Goal: Book appointment/travel/reservation

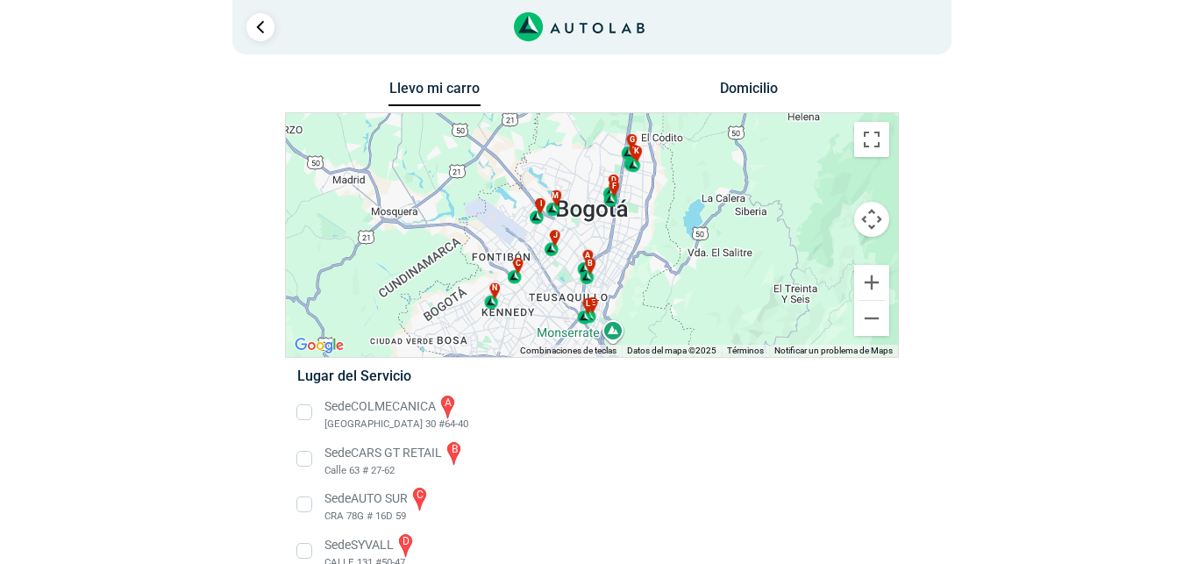
click at [307, 411] on li "Sede COLMECANICA a [GEOGRAPHIC_DATA] 30 #64-40" at bounding box center [591, 412] width 615 height 39
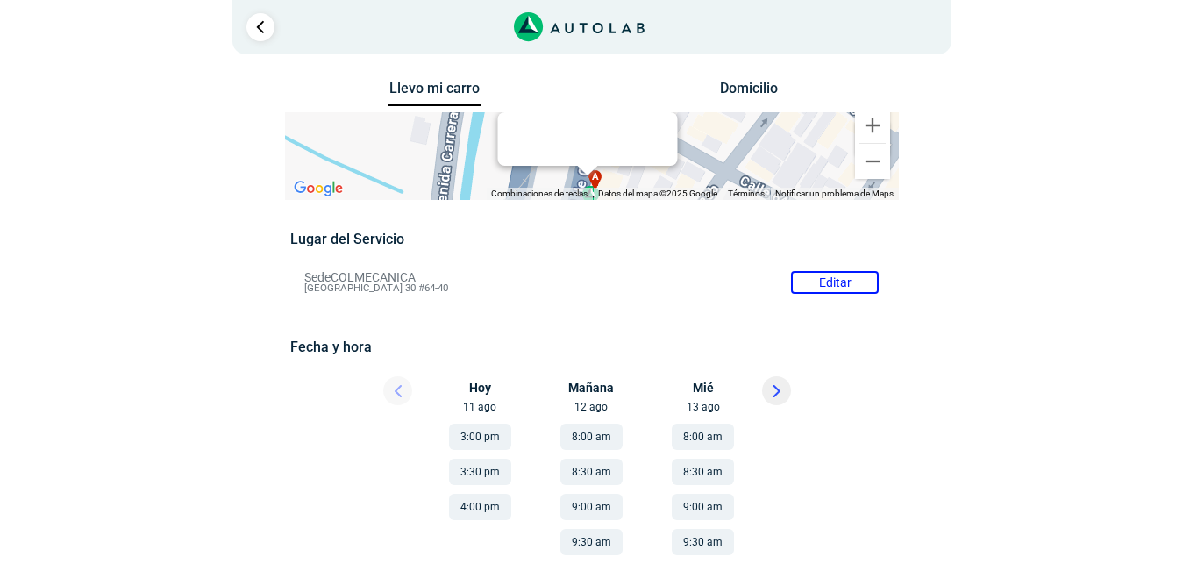
click at [775, 396] on icon at bounding box center [776, 391] width 5 height 11
click at [778, 391] on icon at bounding box center [776, 391] width 5 height 11
click at [594, 508] on button "9:00 am" at bounding box center [592, 507] width 62 height 26
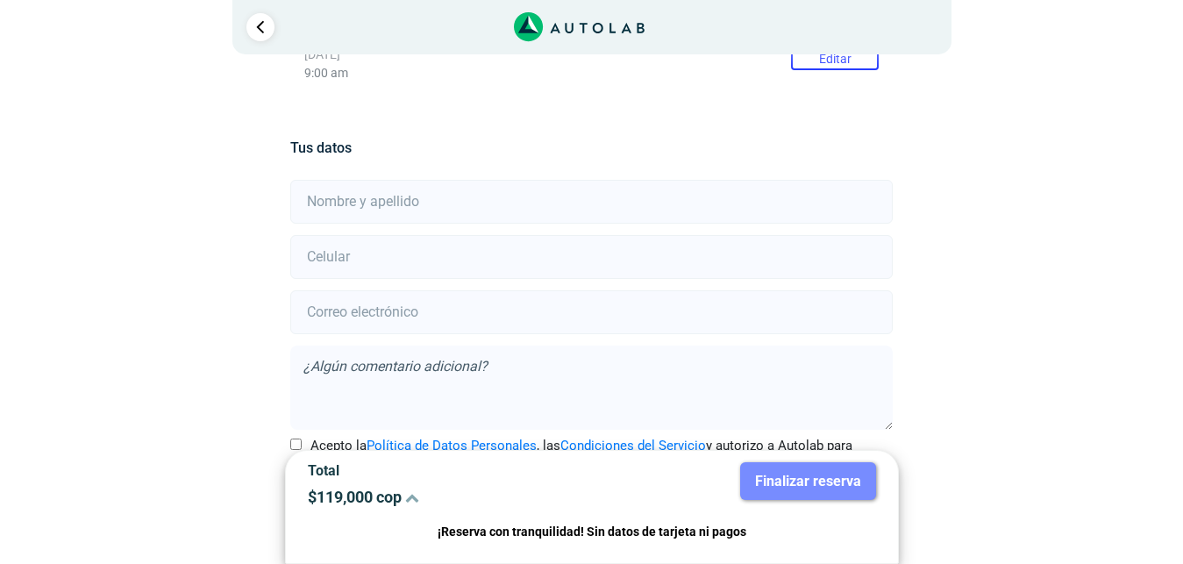
scroll to position [386, 0]
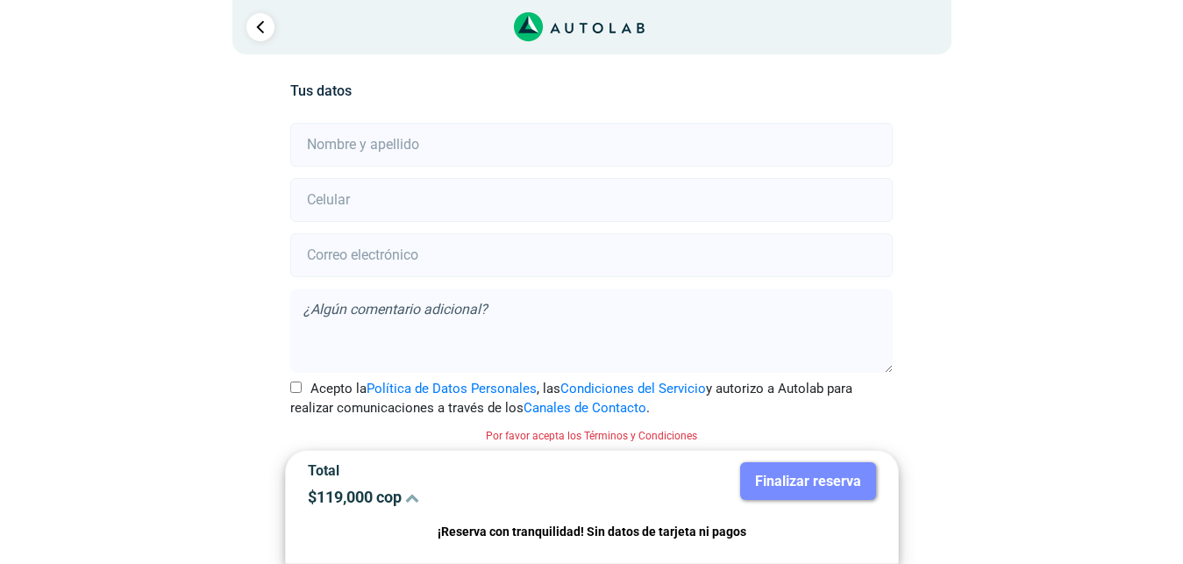
click at [524, 144] on input "text" at bounding box center [591, 145] width 603 height 44
type input "[PERSON_NAME]"
click at [483, 201] on input "number" at bounding box center [591, 200] width 603 height 44
type input "3152801350"
click at [464, 256] on input "email" at bounding box center [591, 255] width 603 height 44
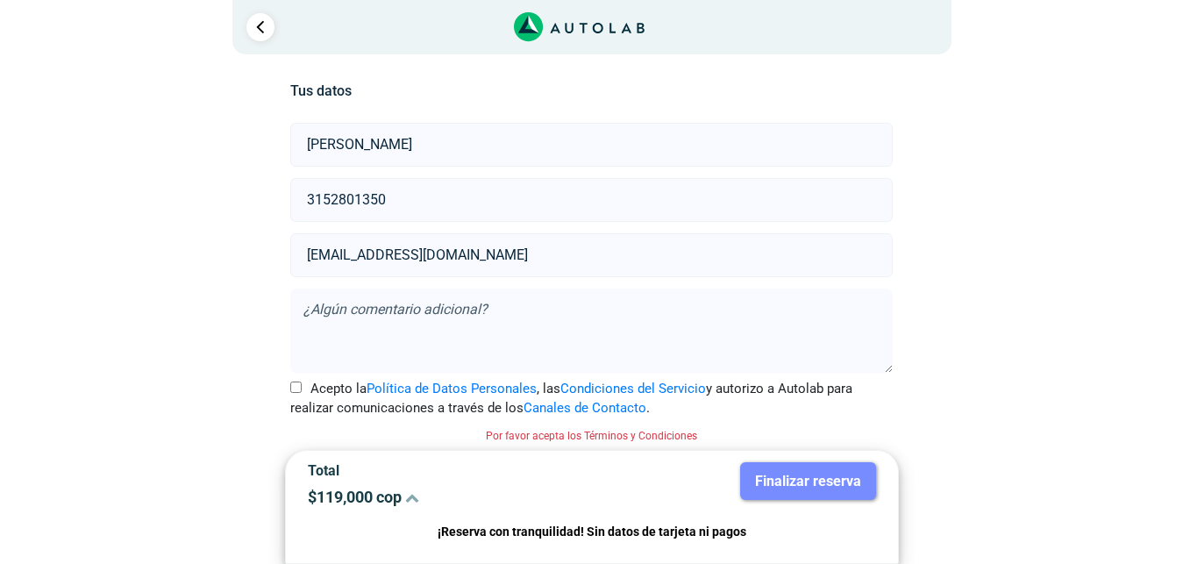
type input "[EMAIL_ADDRESS][DOMAIN_NAME]"
click at [408, 302] on textarea at bounding box center [591, 331] width 603 height 84
type textarea "POR FAVOR ESPERO LLAMADA. GRACIAS"
click at [295, 384] on input "Acepto la Política de Datos Personales , las Condiciones del Servicio y autoriz…" at bounding box center [295, 387] width 11 height 11
checkbox input "true"
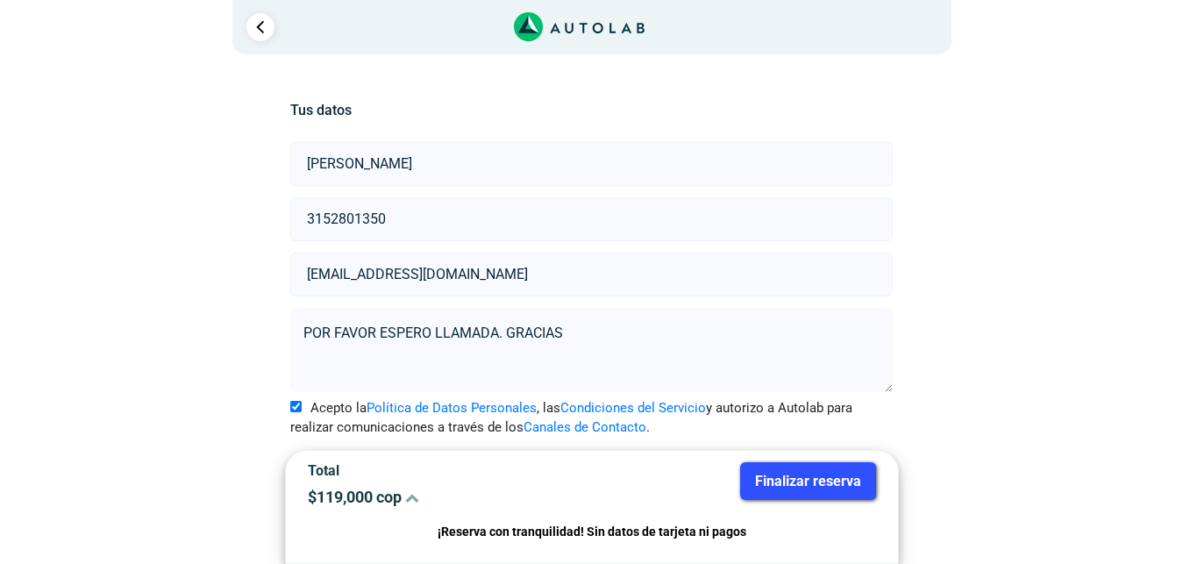
scroll to position [363, 0]
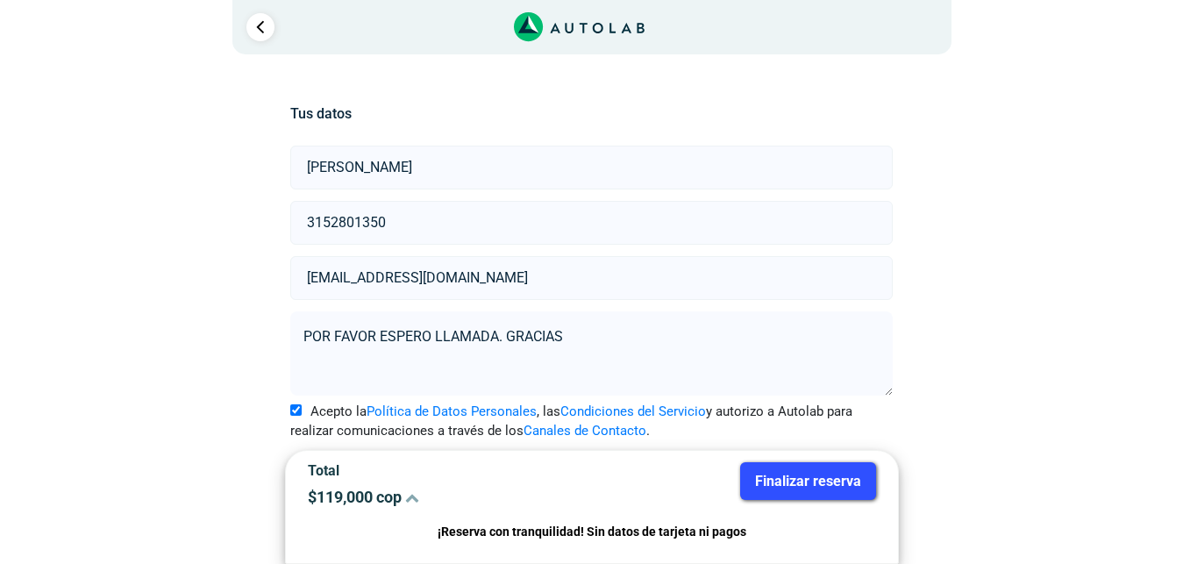
click at [821, 478] on button "Finalizar reserva" at bounding box center [808, 481] width 136 height 38
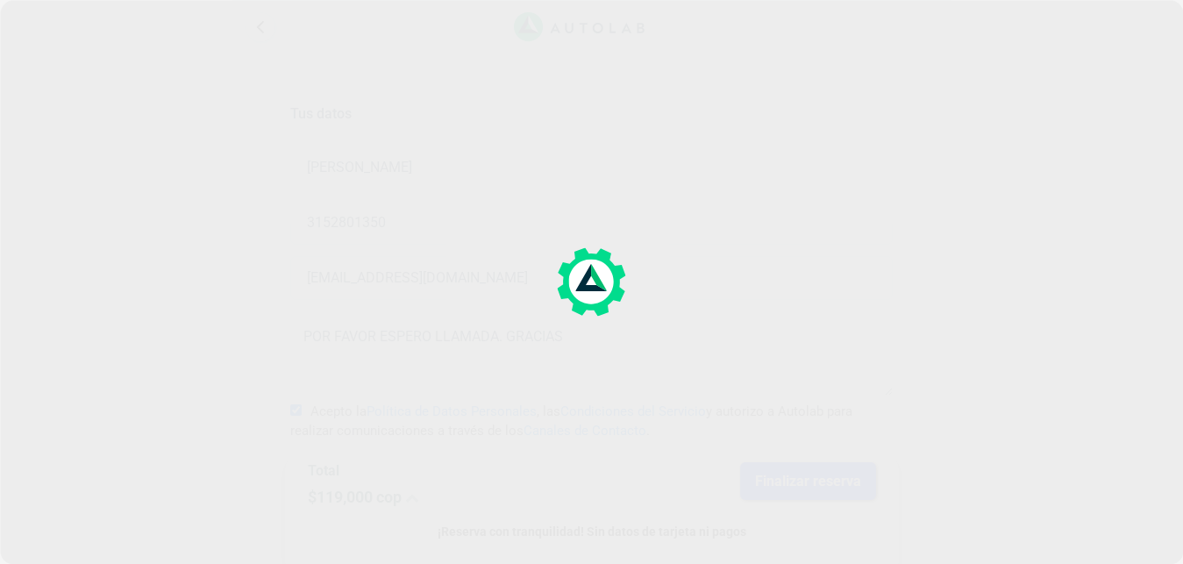
scroll to position [0, 0]
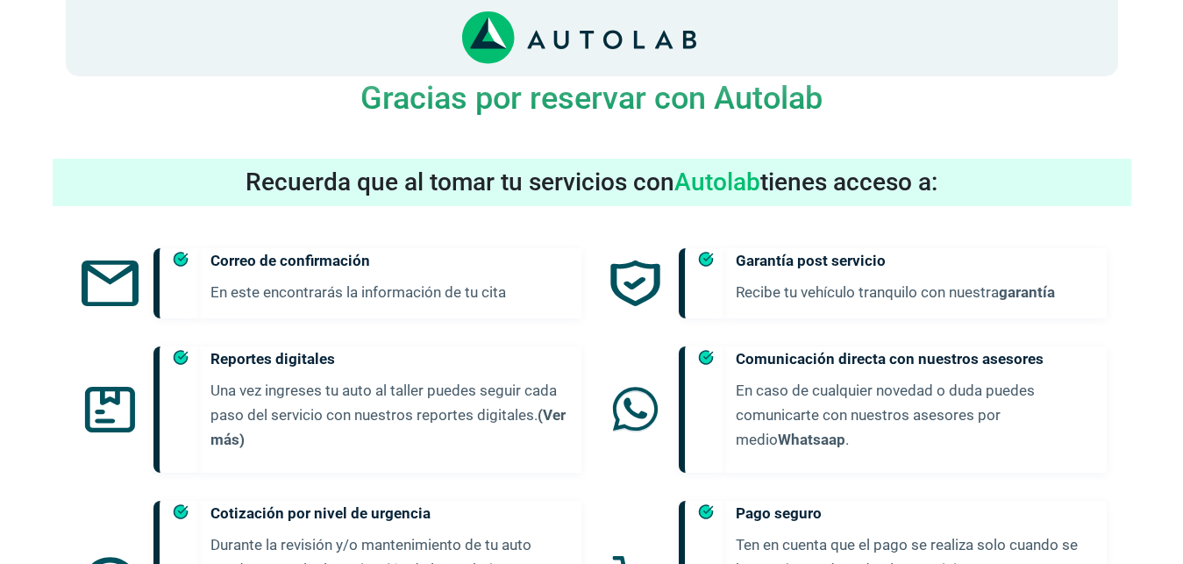
scroll to position [1018, 0]
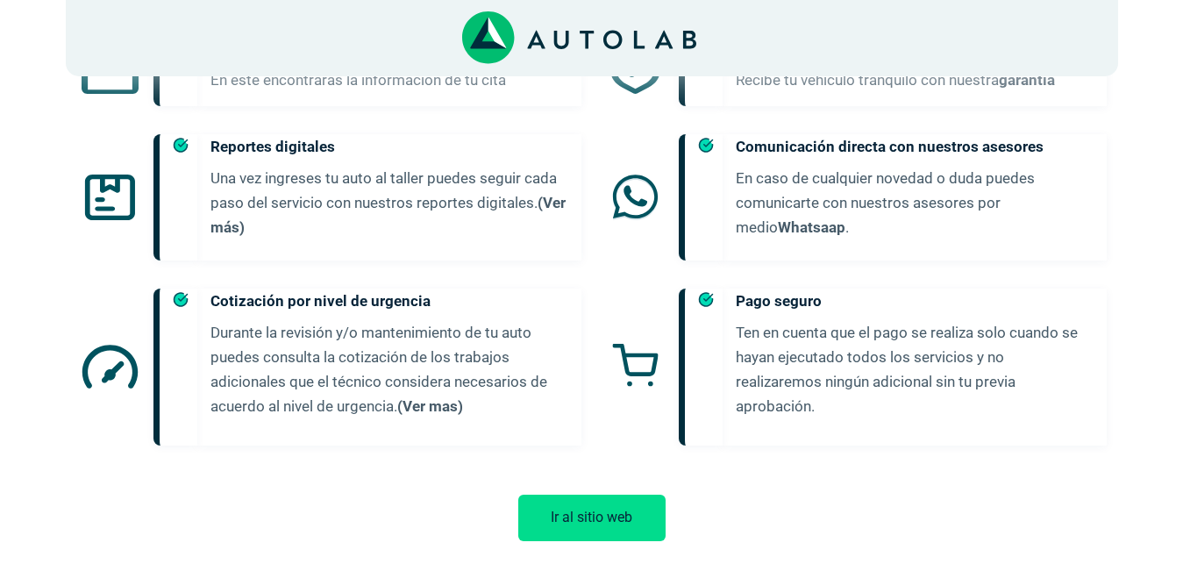
click at [576, 495] on button "Ir al sitio web" at bounding box center [591, 518] width 147 height 46
